Goal: Check status

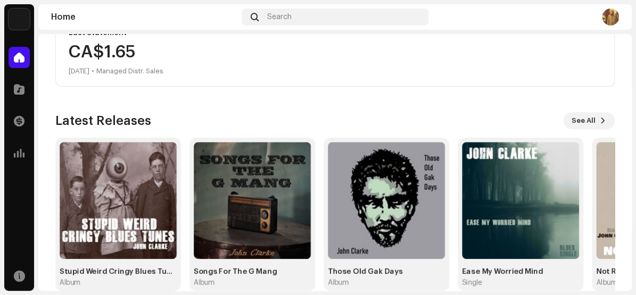
scroll to position [221, 0]
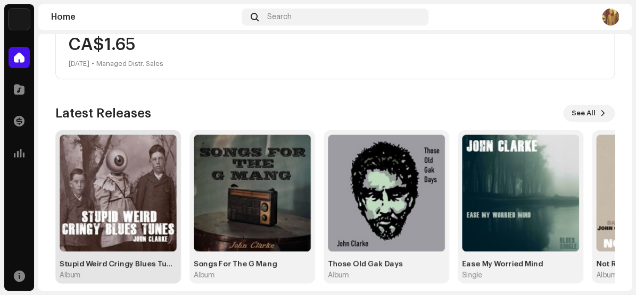
click at [121, 171] on img at bounding box center [118, 193] width 117 height 117
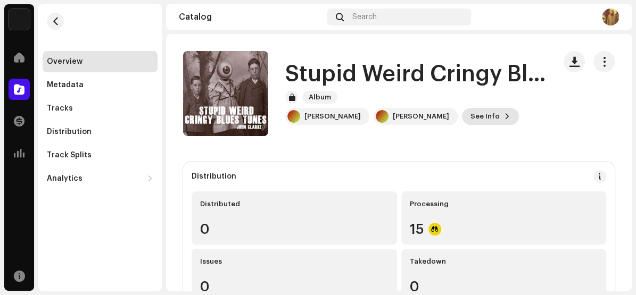
click at [465, 115] on button "See Info" at bounding box center [490, 116] width 57 height 17
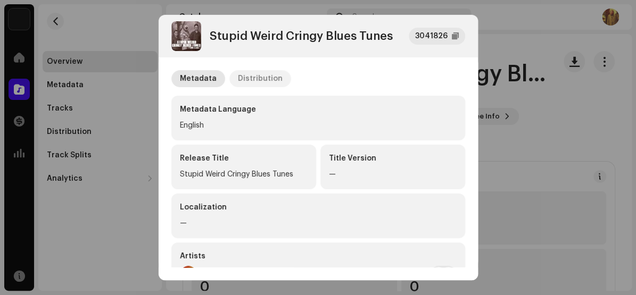
click at [253, 74] on div "Distribution" at bounding box center [260, 78] width 45 height 17
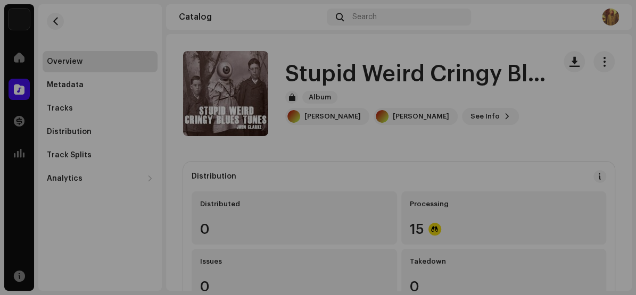
click at [508, 115] on div "Stupid Weird Cringy Blues Tunes 3041826 Metadata Distribution Release Date [DAT…" at bounding box center [318, 147] width 636 height 295
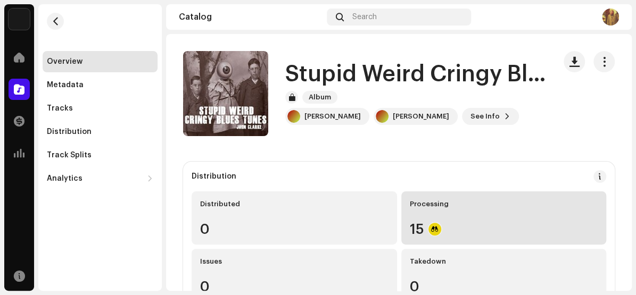
click at [436, 208] on div "Processing 15" at bounding box center [503, 217] width 205 height 53
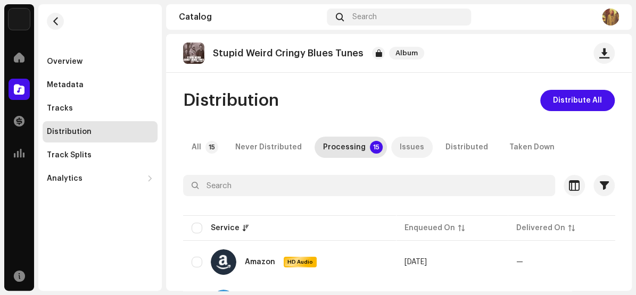
click at [404, 144] on div "Issues" at bounding box center [411, 147] width 24 height 21
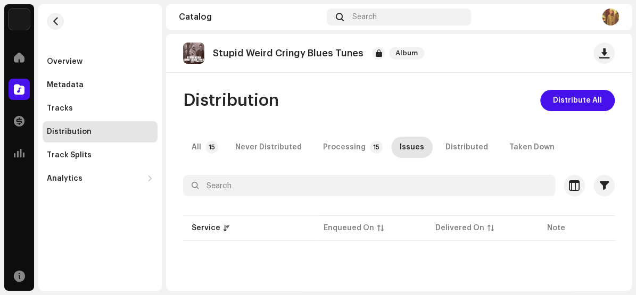
click at [193, 51] on img at bounding box center [193, 53] width 21 height 21
click at [56, 107] on div "Tracks" at bounding box center [60, 108] width 26 height 9
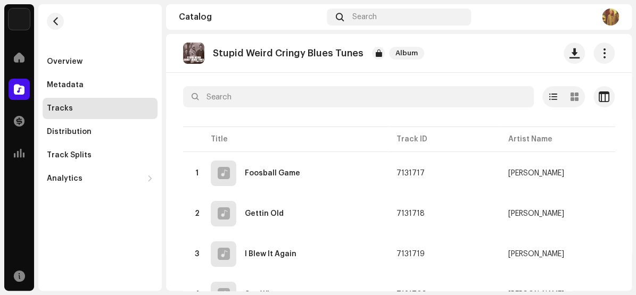
scroll to position [6, 0]
